Goal: Task Accomplishment & Management: Manage account settings

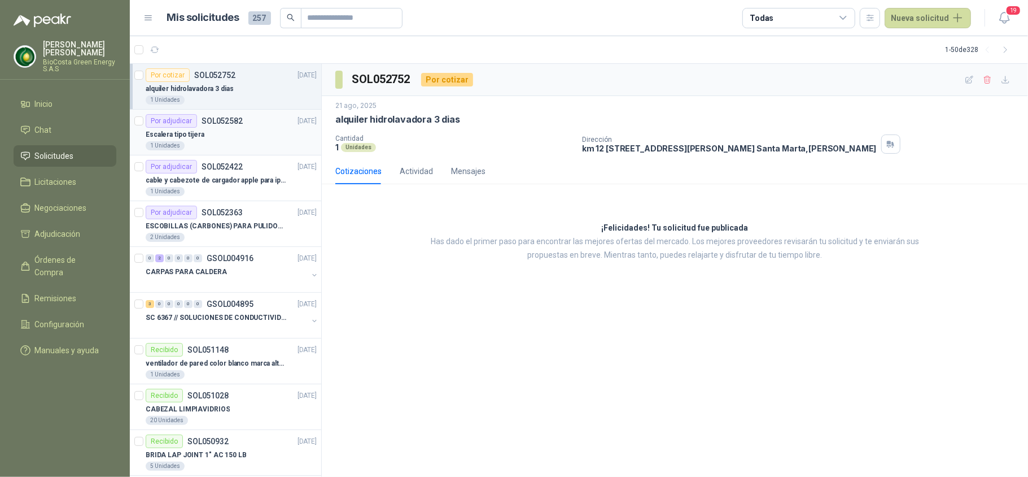
click at [228, 152] on article "Por adjudicar SOL052582 [DATE] [PERSON_NAME] tipo tijera 1 Unidades" at bounding box center [225, 133] width 191 height 46
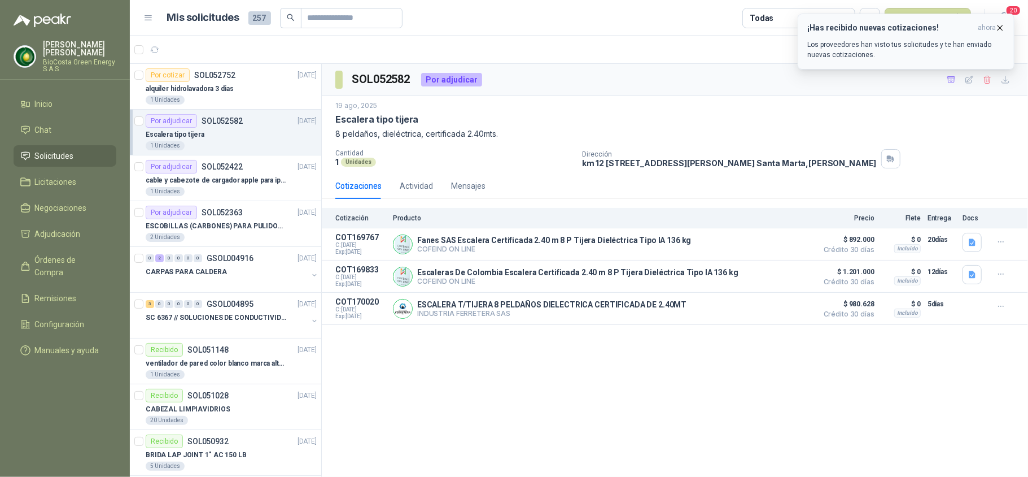
click at [854, 50] on p "Los proveedores han visto tus solicitudes y te han enviado nuevas cotizaciones." at bounding box center [907, 50] width 198 height 20
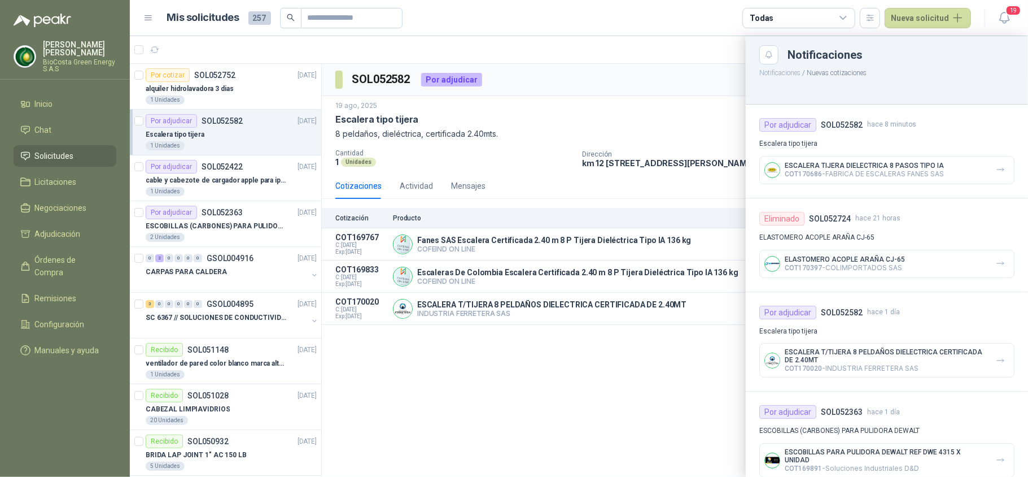
click at [704, 143] on div at bounding box center [579, 256] width 899 height 441
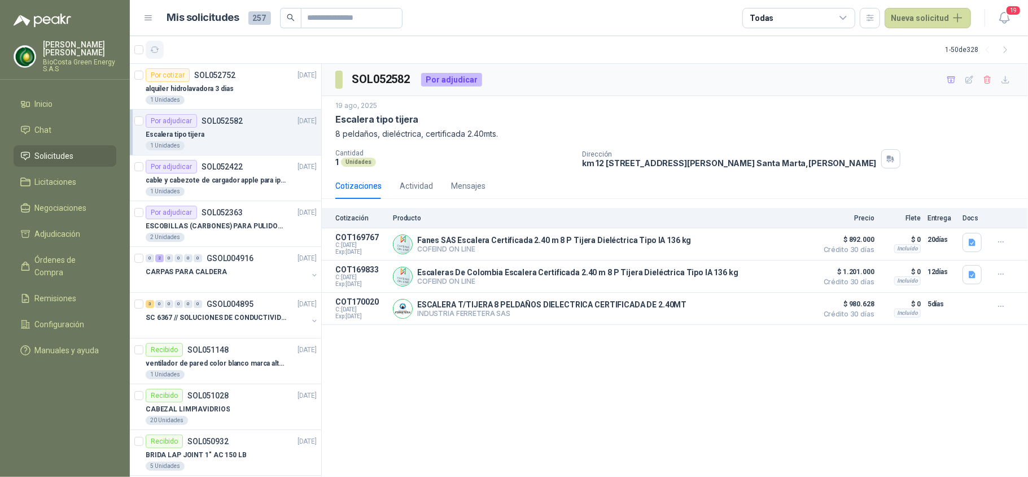
click at [151, 49] on icon "button" at bounding box center [155, 50] width 10 height 10
click at [157, 52] on icon "button" at bounding box center [155, 50] width 8 height 6
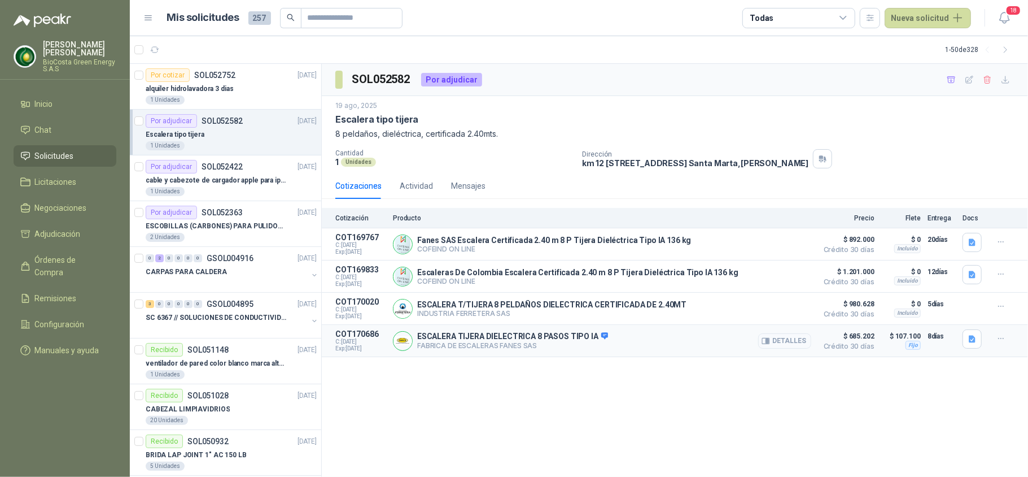
click at [773, 342] on button "Detalles" at bounding box center [785, 340] width 53 height 15
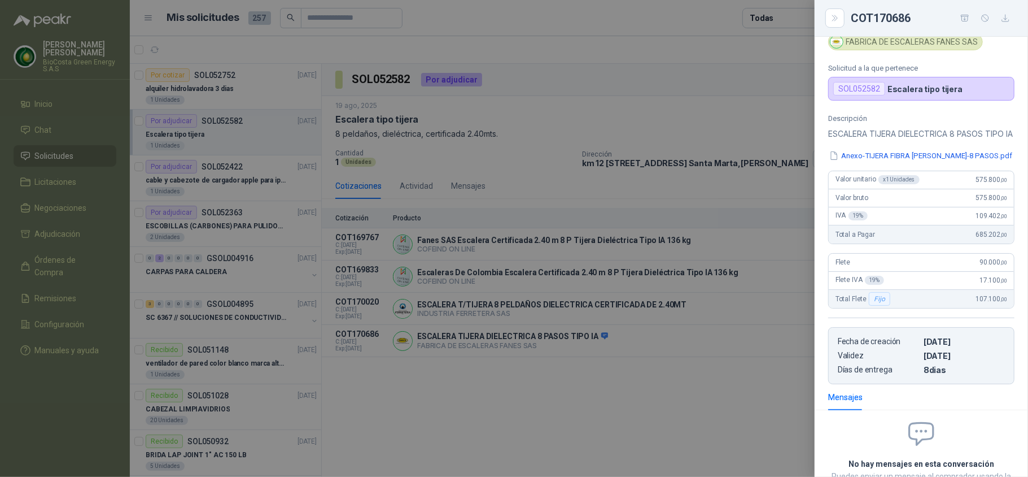
scroll to position [15, 0]
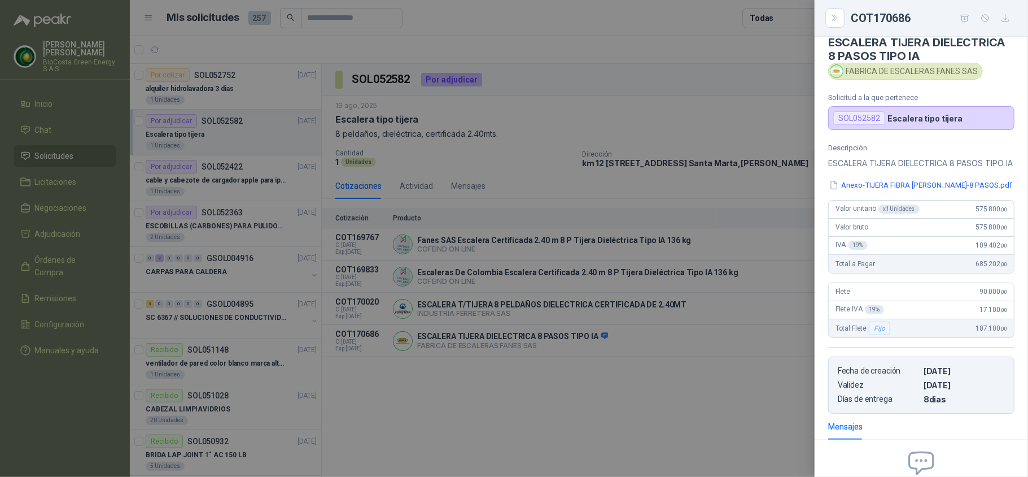
click at [927, 190] on div "Descripción ESCALERA TIJERA DIELECTRICA 8 PASOS TIPO IA Anexo-TIJERA FIBRA DE V…" at bounding box center [921, 278] width 213 height 270
click at [922, 191] on button "Anexo-TIJERA FIBRA DE VIDRIO-8 PASOS.pdf" at bounding box center [921, 185] width 185 height 12
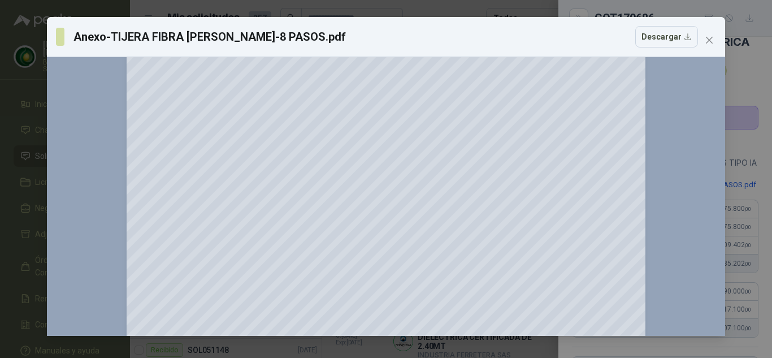
scroll to position [169, 0]
click at [706, 37] on icon "close" at bounding box center [708, 40] width 7 height 7
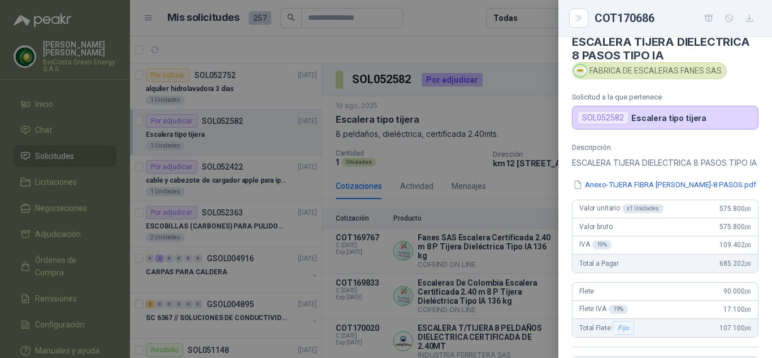
scroll to position [72, 0]
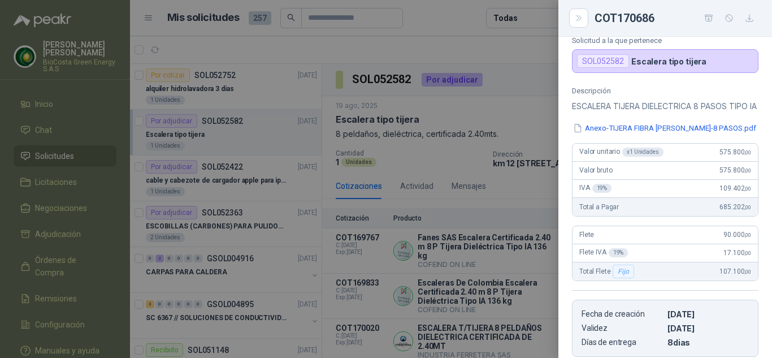
click at [438, 249] on div at bounding box center [386, 179] width 772 height 358
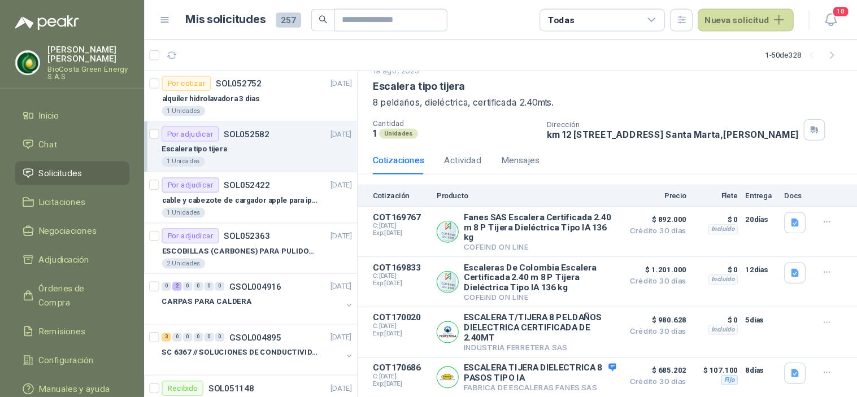
scroll to position [0, 0]
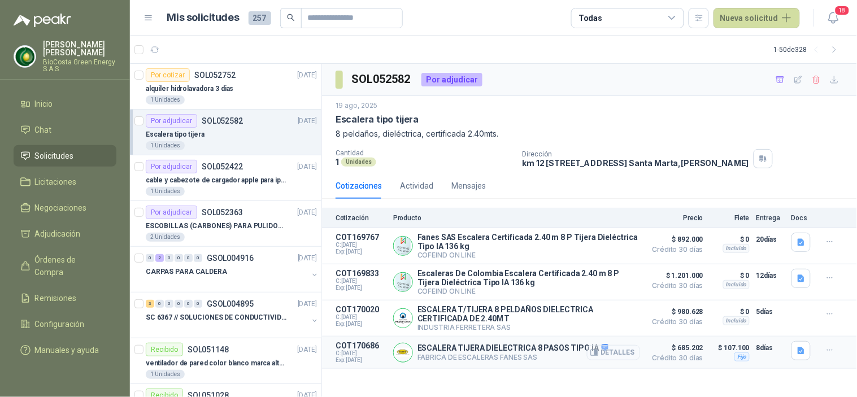
click at [625, 358] on button "Detalles" at bounding box center [613, 352] width 53 height 15
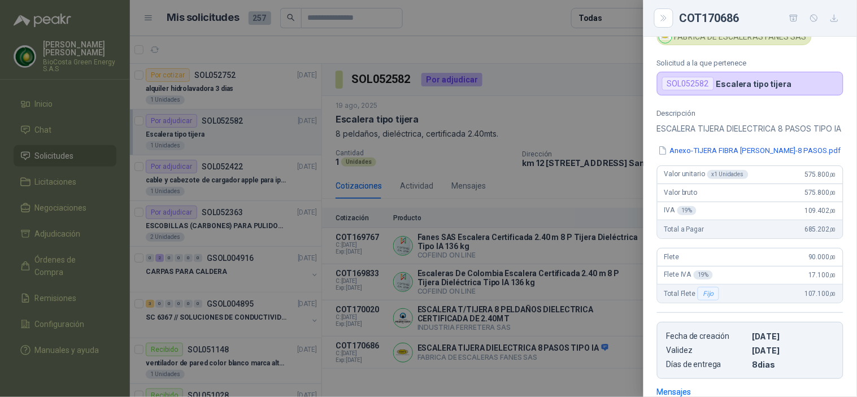
scroll to position [44, 0]
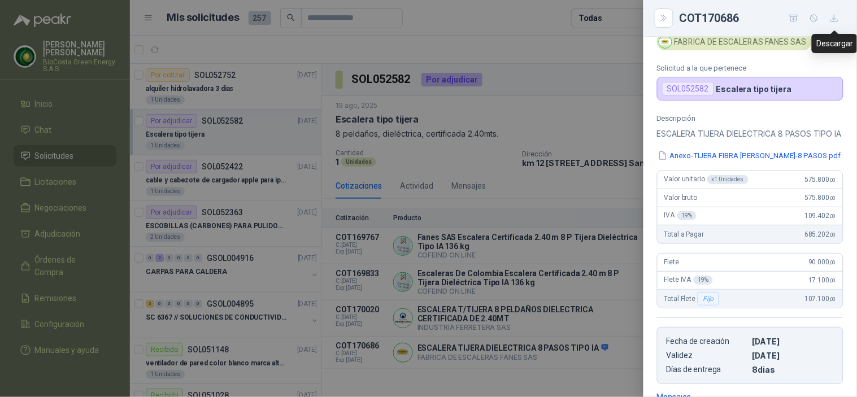
click at [842, 23] on button "button" at bounding box center [834, 18] width 18 height 18
click at [518, 152] on div at bounding box center [428, 198] width 857 height 397
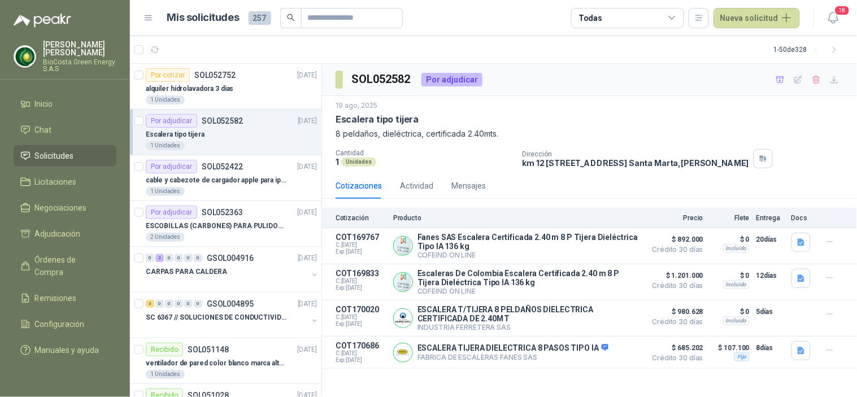
click at [483, 352] on p "ESCALERA TIJERA DIELECTRICA 8 PASOS TIPO IA" at bounding box center [512, 348] width 191 height 10
click at [557, 354] on p "ESCALERA TIJERA DIELECTRICA 8 PASOS TIPO IA" at bounding box center [512, 348] width 191 height 10
click at [618, 354] on button "Detalles" at bounding box center [613, 352] width 53 height 15
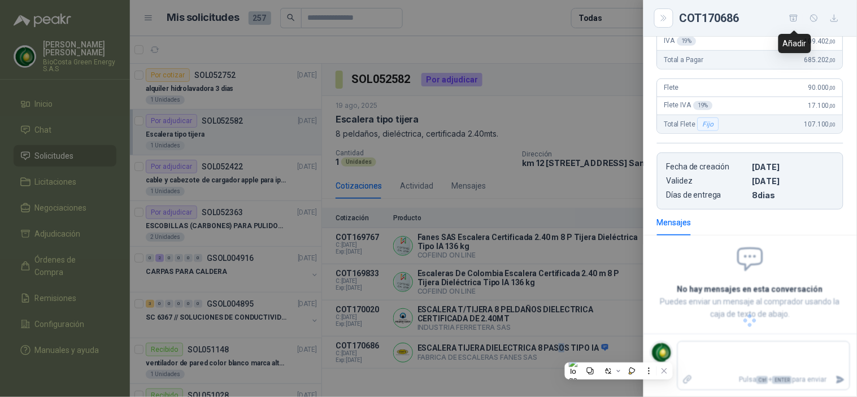
click at [796, 20] on icon "button" at bounding box center [794, 19] width 10 height 10
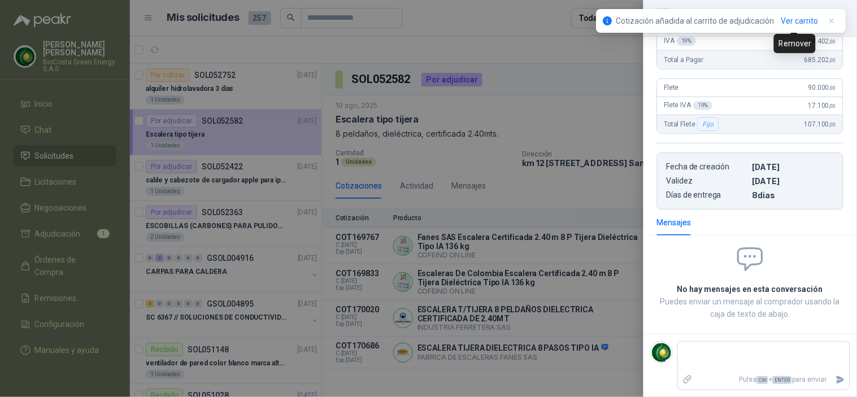
click at [477, 101] on div at bounding box center [428, 198] width 857 height 397
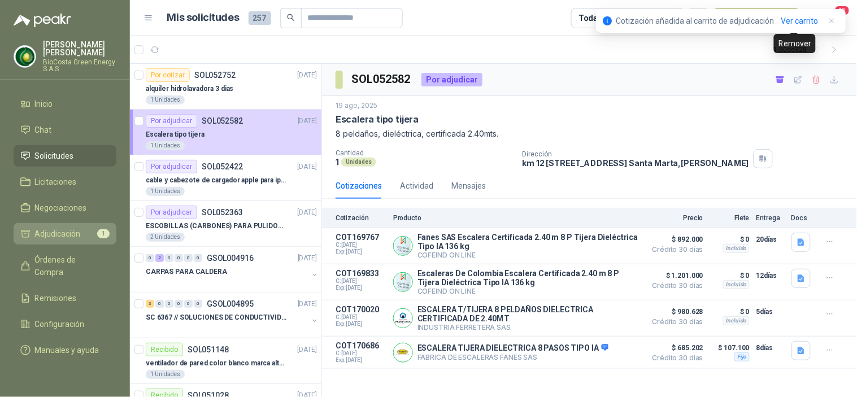
click at [49, 234] on span "Adjudicación" at bounding box center [58, 234] width 46 height 12
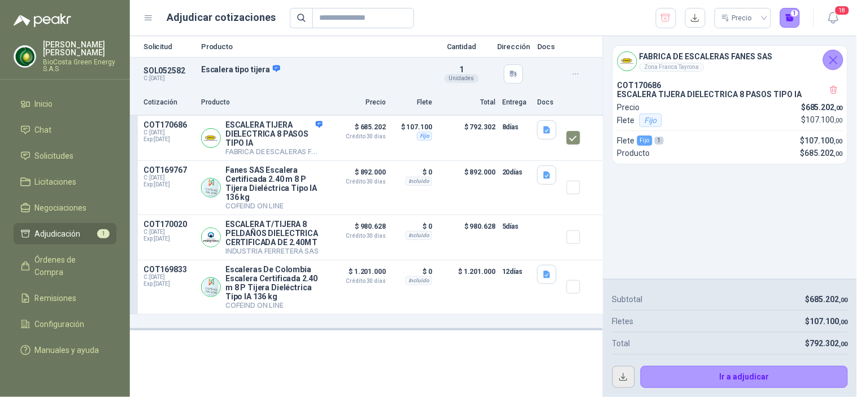
click at [625, 376] on button "button" at bounding box center [623, 377] width 23 height 23
click at [783, 197] on div "FABRICA DE ESCALERAS FANES SAS Zona Franca Tayrona COT170686 ESCALERA TIJERA DI…" at bounding box center [730, 157] width 254 height 243
click at [59, 98] on li "Inicio" at bounding box center [64, 104] width 89 height 12
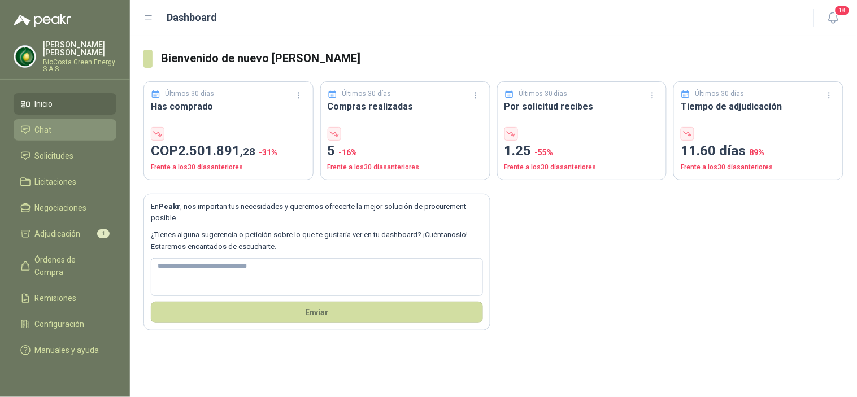
click at [53, 134] on li "Chat" at bounding box center [64, 130] width 89 height 12
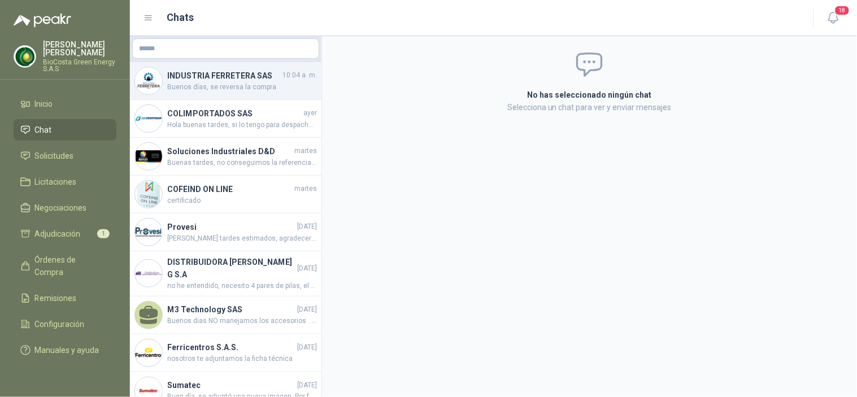
click at [221, 86] on span "Buenos días, se reversa la compra" at bounding box center [242, 87] width 150 height 11
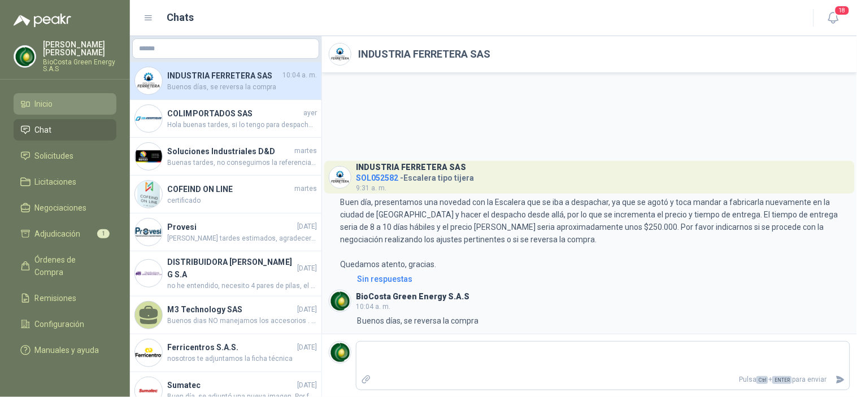
click at [51, 103] on span "Inicio" at bounding box center [44, 104] width 18 height 12
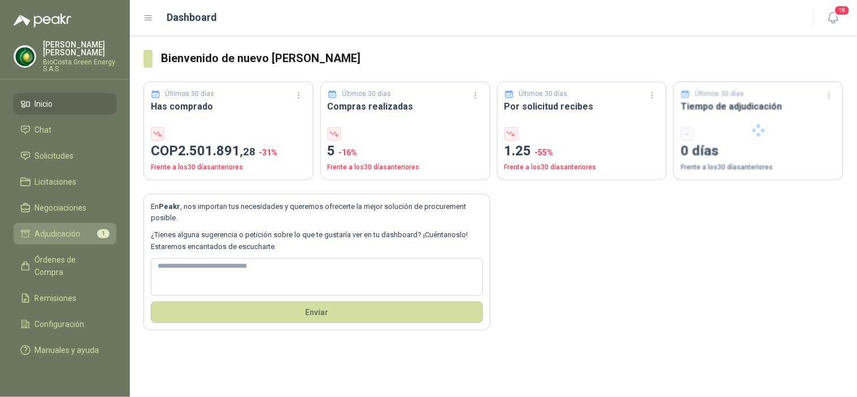
click at [55, 232] on span "Adjudicación" at bounding box center [58, 234] width 46 height 12
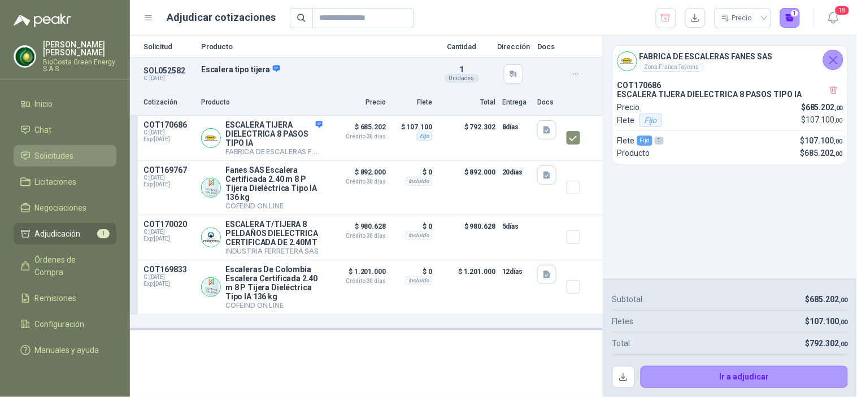
click at [45, 157] on span "Solicitudes" at bounding box center [54, 156] width 39 height 12
